Goal: Transaction & Acquisition: Purchase product/service

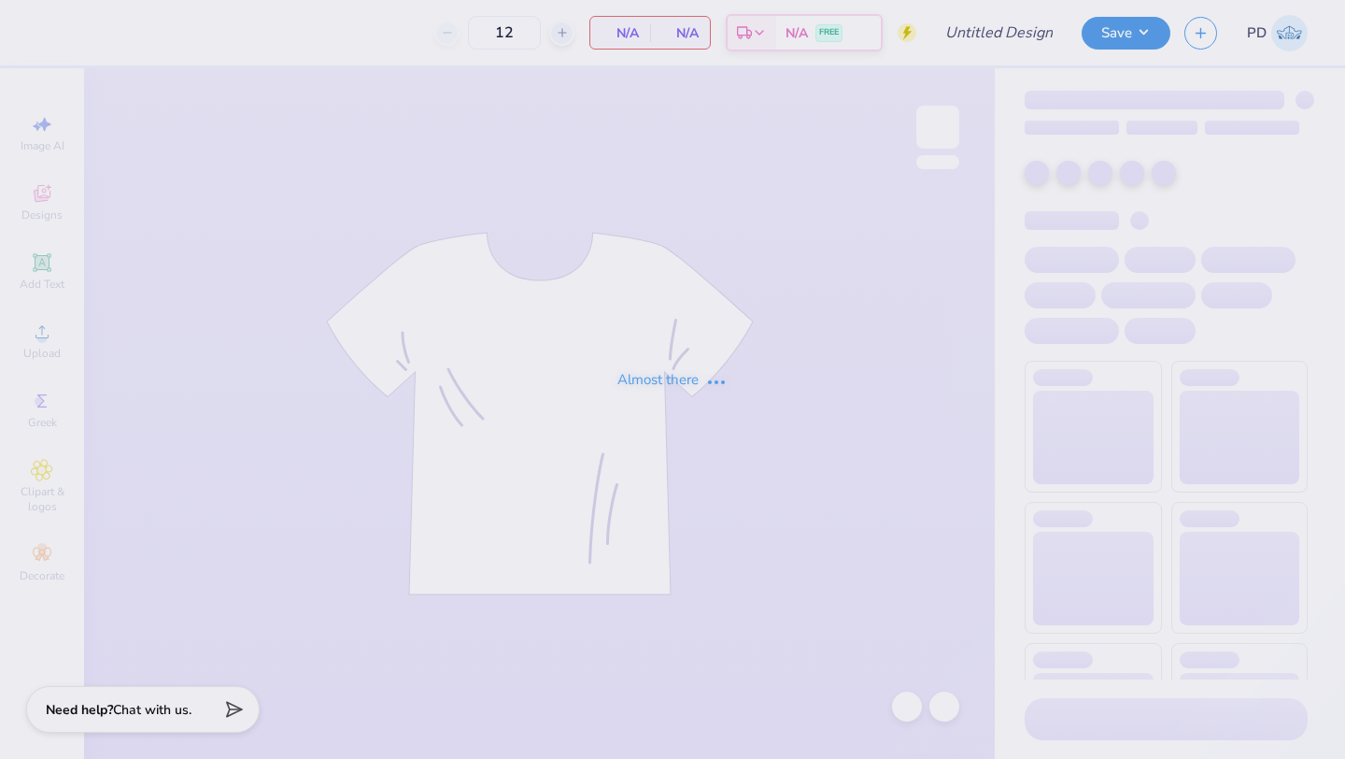
type input "(GSU) Pi Kapp Bid Day"
type input "50"
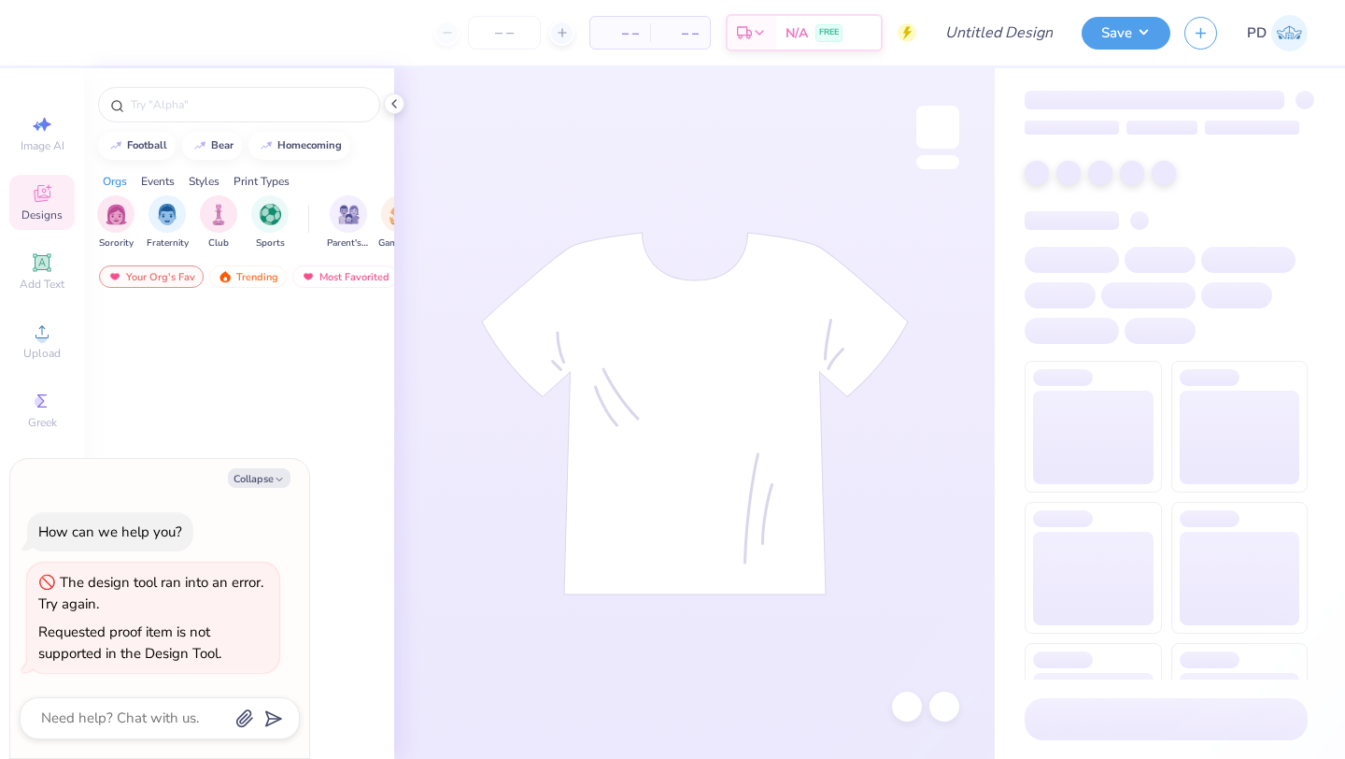
type textarea "x"
